Goal: Task Accomplishment & Management: Manage account settings

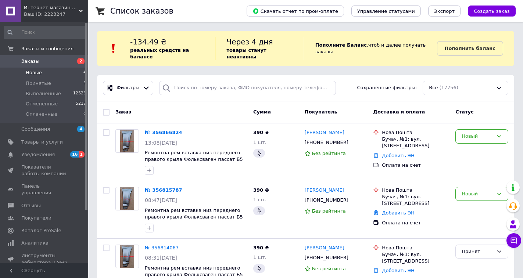
click at [30, 74] on span "Новые" at bounding box center [34, 72] width 16 height 7
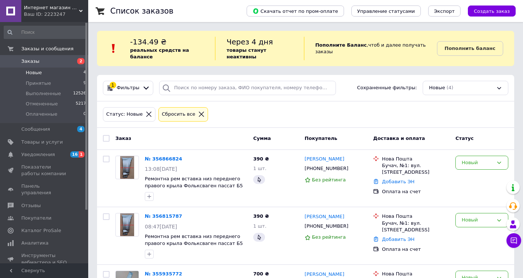
click at [40, 73] on span "Новые" at bounding box center [34, 72] width 16 height 7
click at [474, 216] on div "Новый" at bounding box center [477, 220] width 32 height 8
click at [467, 242] on li "Выполнен" at bounding box center [481, 249] width 52 height 14
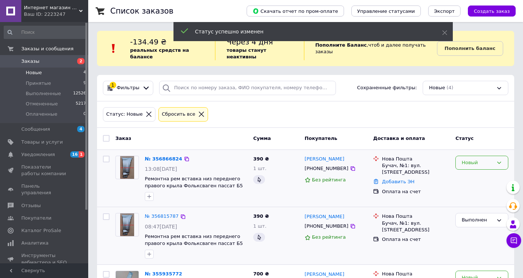
click at [471, 159] on div "Новый" at bounding box center [477, 163] width 32 height 8
click at [473, 185] on li "Выполнен" at bounding box center [481, 192] width 52 height 14
click at [39, 80] on span "Принятые" at bounding box center [38, 83] width 25 height 7
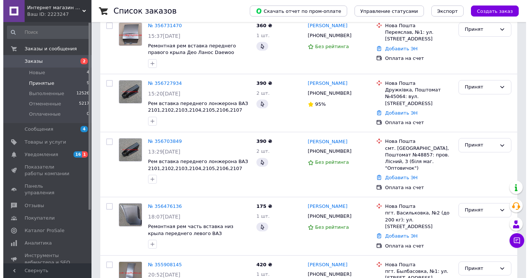
scroll to position [411, 0]
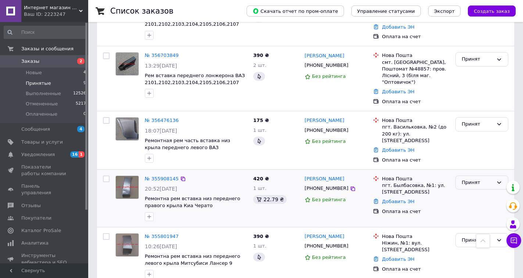
click at [473, 179] on div "Принят" at bounding box center [477, 183] width 32 height 8
click at [468, 205] on li "Отменен" at bounding box center [481, 212] width 52 height 14
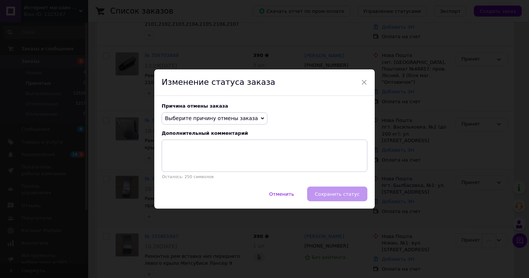
click at [194, 118] on span "Выберите причину отмены заказа" at bounding box center [211, 118] width 93 height 6
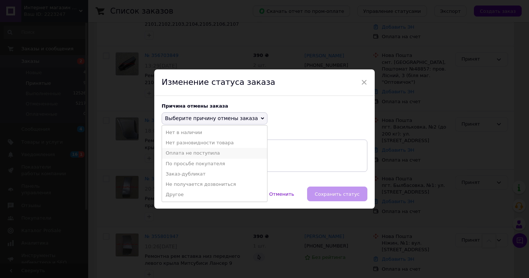
click at [186, 155] on li "Оплата не поступила" at bounding box center [214, 153] width 105 height 10
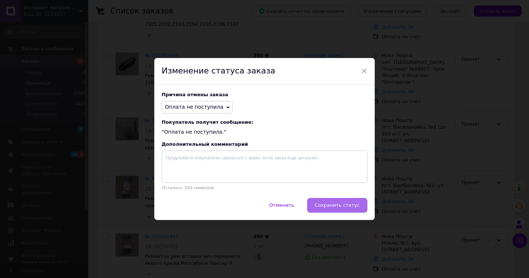
click at [338, 206] on span "Сохранить статус" at bounding box center [337, 205] width 45 height 6
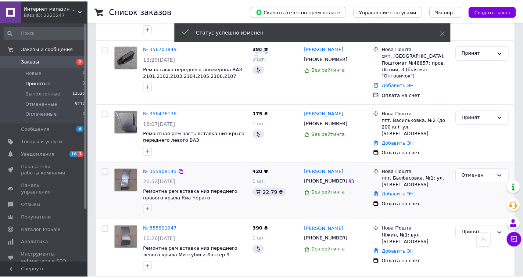
scroll to position [404, 0]
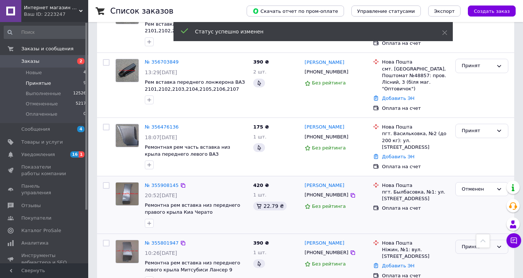
click at [465, 243] on div "Принят" at bounding box center [477, 247] width 32 height 8
click at [465, 255] on li "Выполнен" at bounding box center [481, 262] width 52 height 14
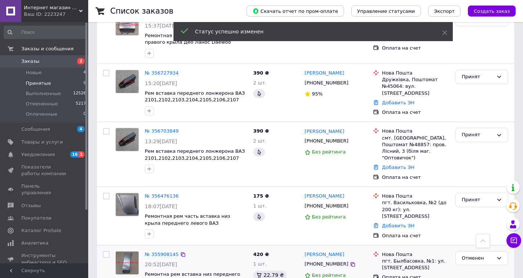
scroll to position [331, 0]
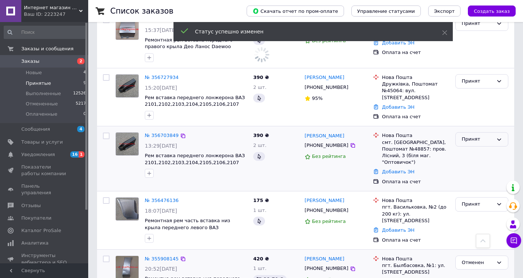
click at [466, 136] on div "Принят" at bounding box center [477, 140] width 32 height 8
click at [468, 148] on li "Выполнен" at bounding box center [481, 155] width 52 height 14
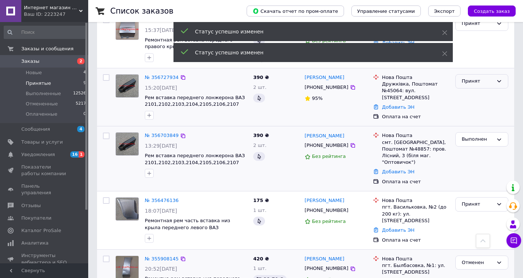
click at [477, 77] on div "Принят" at bounding box center [477, 81] width 32 height 8
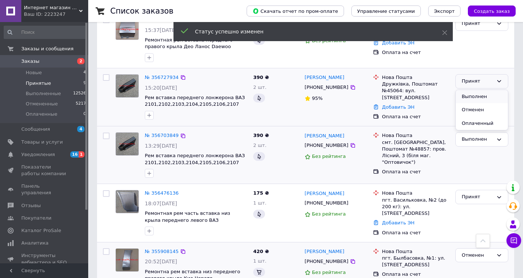
click at [469, 90] on li "Выполнен" at bounding box center [481, 97] width 52 height 14
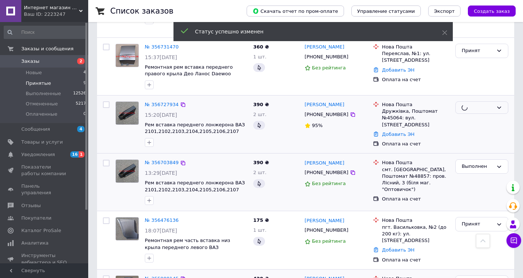
scroll to position [221, 0]
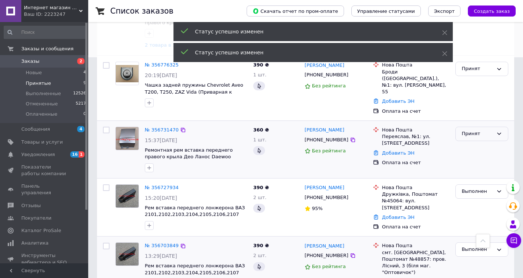
click at [473, 130] on div "Принят" at bounding box center [477, 134] width 32 height 8
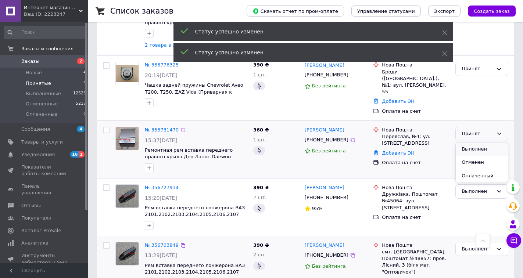
click at [470, 143] on li "Выполнен" at bounding box center [481, 150] width 52 height 14
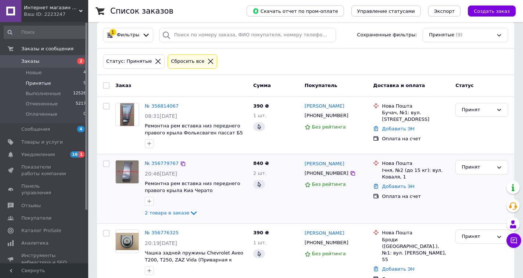
scroll to position [37, 0]
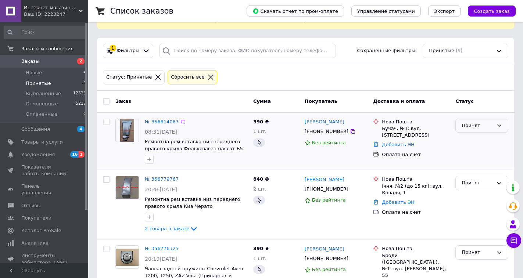
click at [471, 125] on div "Принят" at bounding box center [481, 126] width 53 height 14
click at [470, 136] on li "Выполнен" at bounding box center [481, 141] width 52 height 14
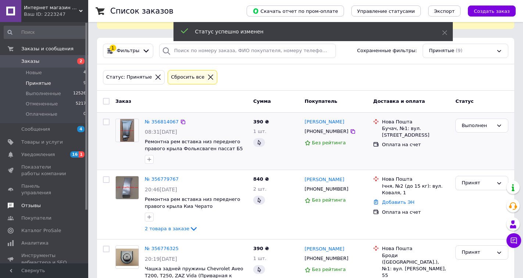
click at [32, 202] on span "Отзывы" at bounding box center [30, 205] width 19 height 7
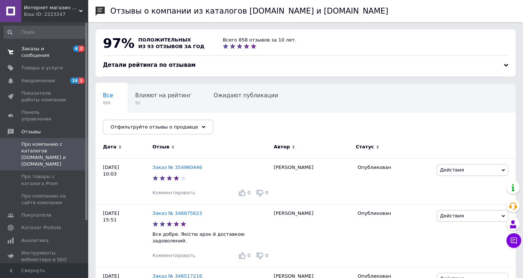
click at [26, 51] on span "Заказы и сообщения" at bounding box center [44, 52] width 47 height 13
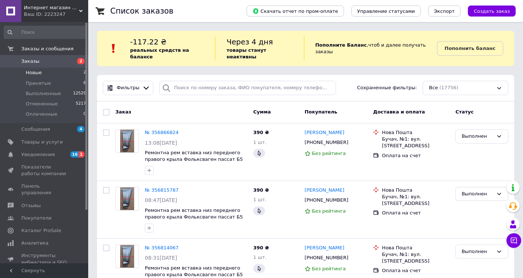
click at [39, 74] on span "Новые" at bounding box center [34, 72] width 16 height 7
